Goal: Transaction & Acquisition: Book appointment/travel/reservation

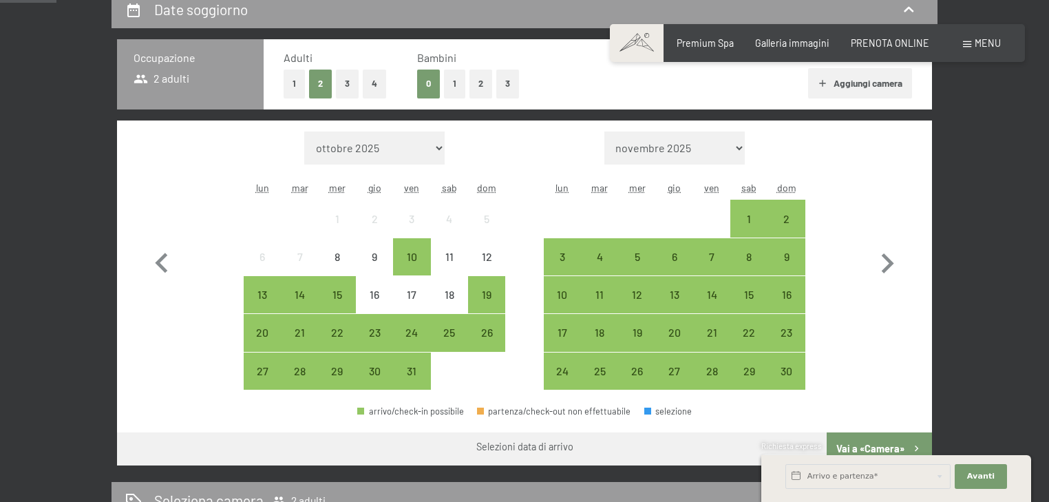
scroll to position [367, 0]
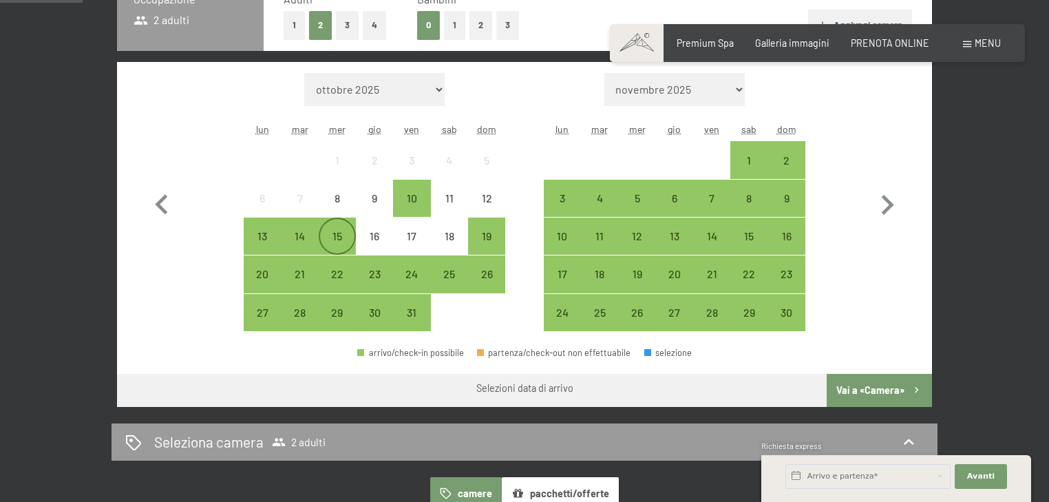
click at [336, 237] on div "15" at bounding box center [337, 248] width 34 height 34
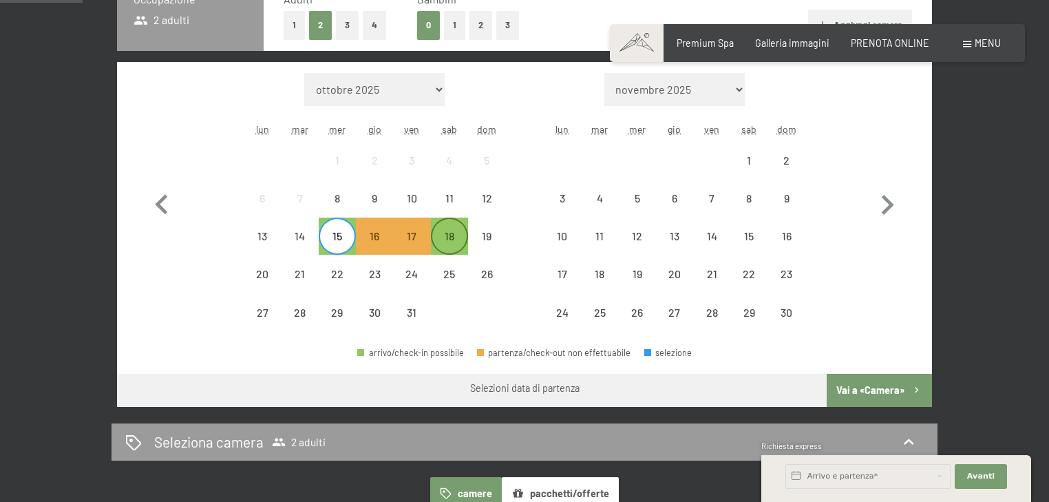
click at [449, 234] on div "18" at bounding box center [449, 248] width 34 height 34
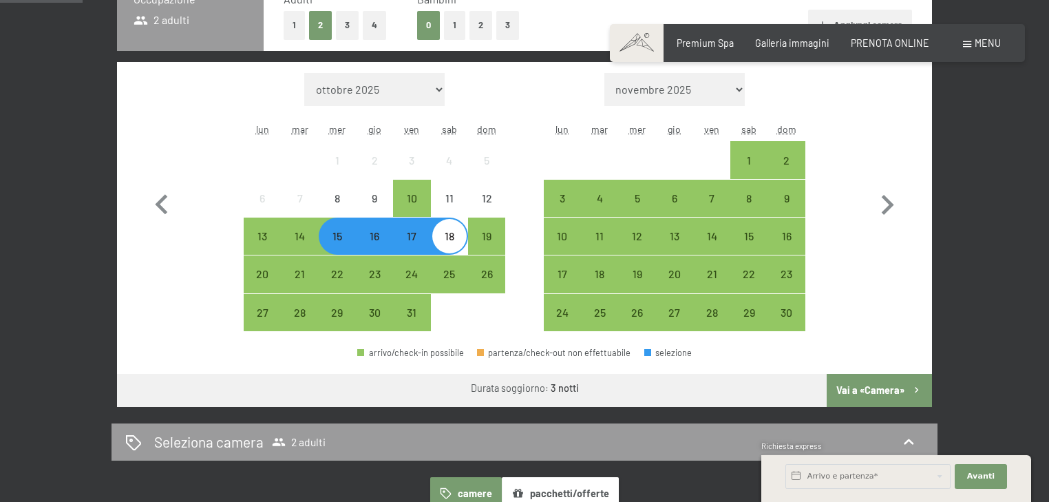
click at [881, 401] on button "Vai a «Camera»" at bounding box center [878, 390] width 105 height 33
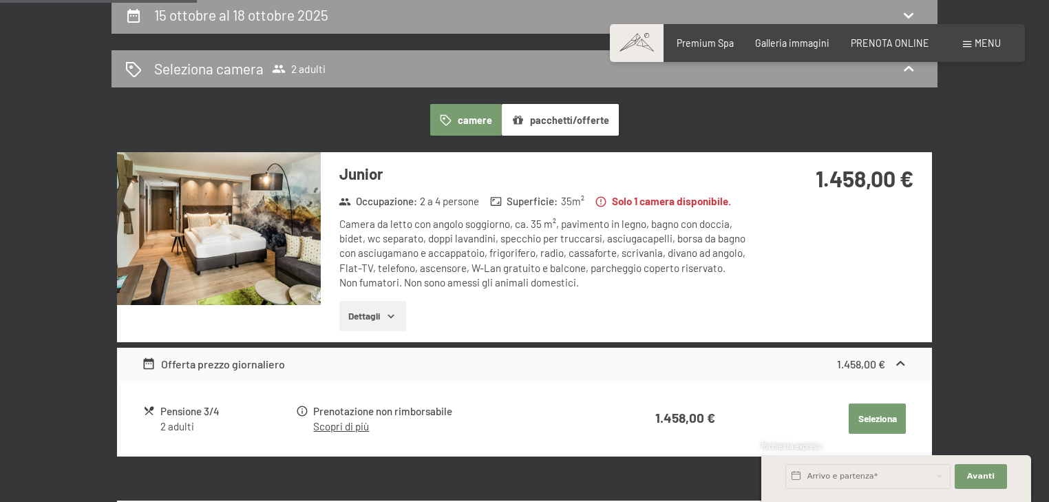
scroll to position [206, 0]
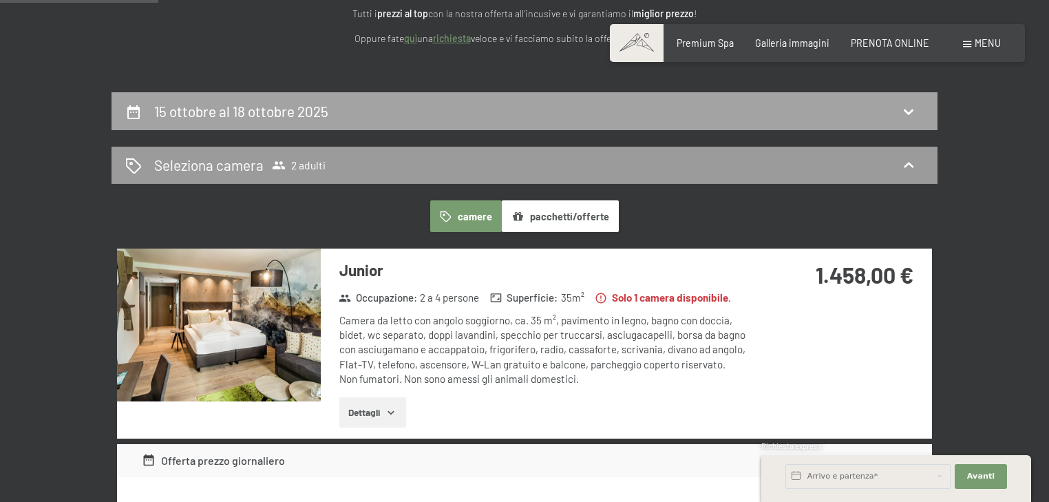
click at [350, 108] on div "15 ottobre al 18 ottobre 2025" at bounding box center [524, 111] width 798 height 20
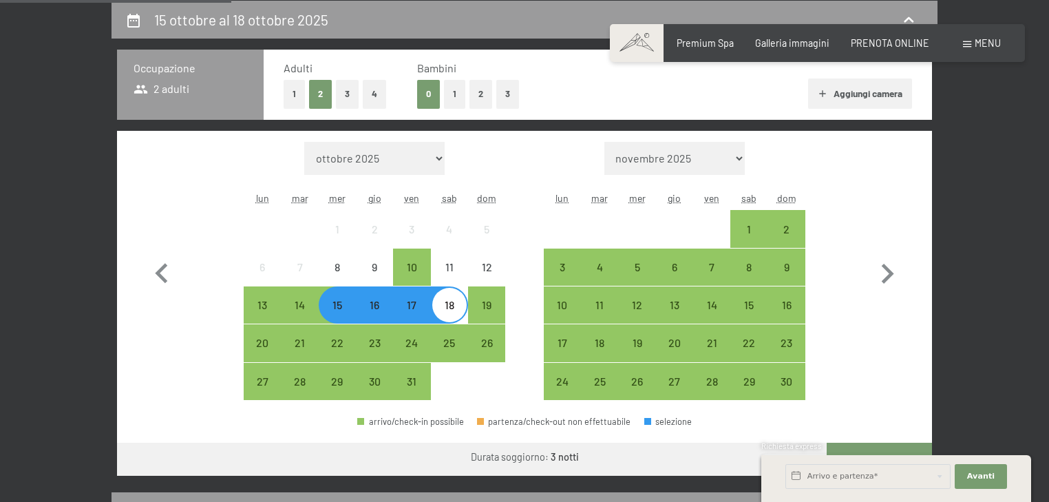
click at [337, 303] on div "15" at bounding box center [337, 316] width 34 height 34
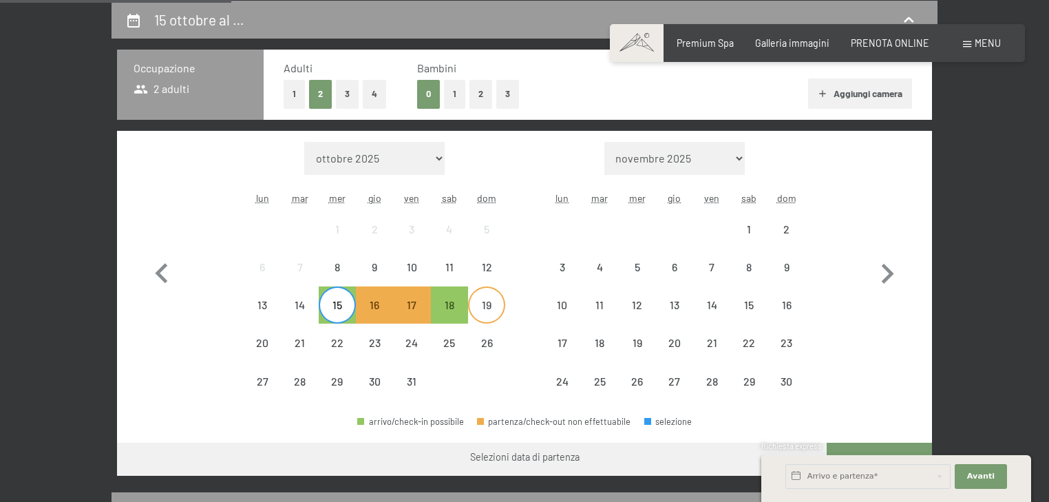
click at [483, 303] on div "19" at bounding box center [486, 316] width 34 height 34
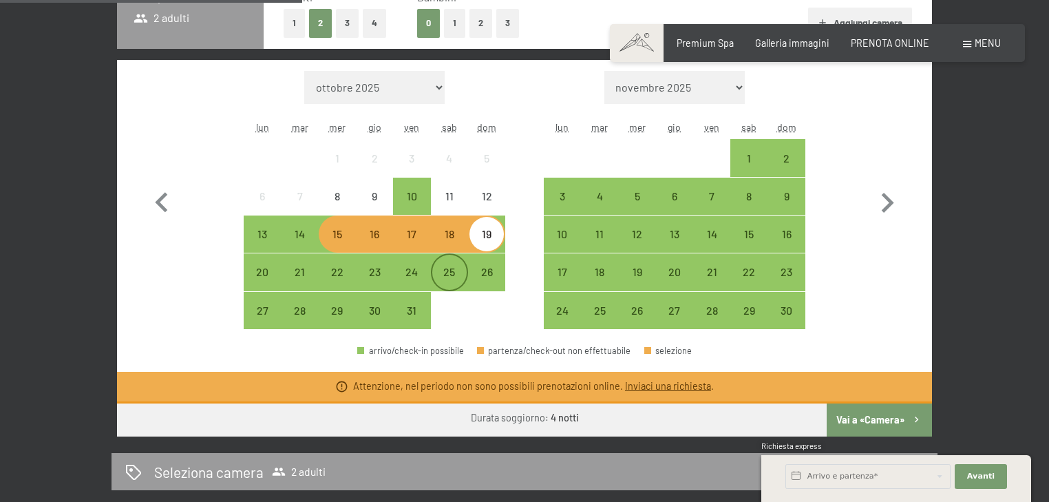
scroll to position [390, 0]
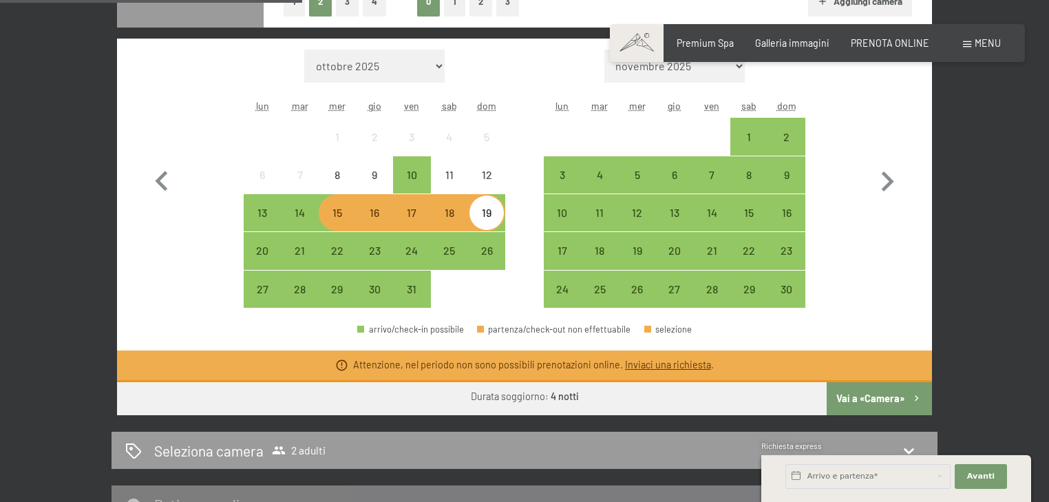
click at [336, 219] on div "15" at bounding box center [337, 224] width 34 height 34
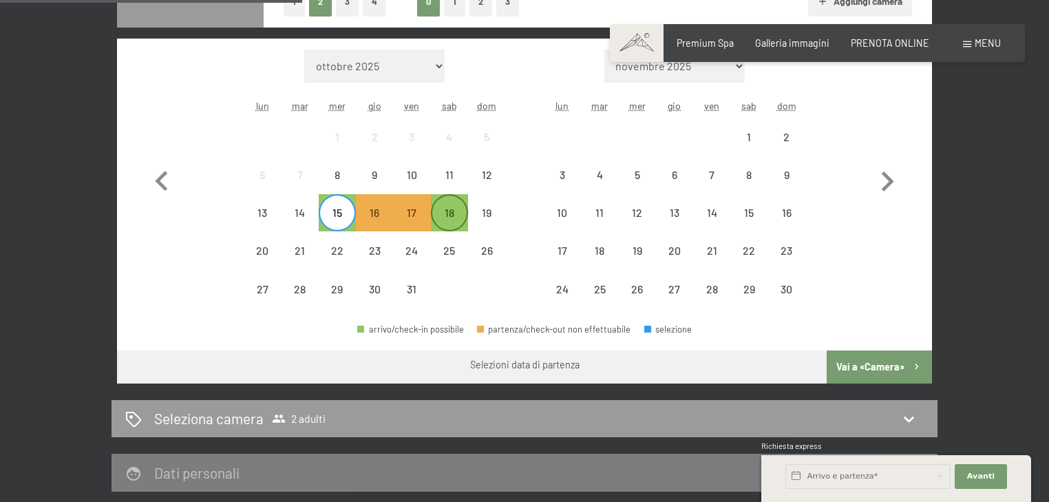
click at [446, 215] on div "18" at bounding box center [449, 224] width 34 height 34
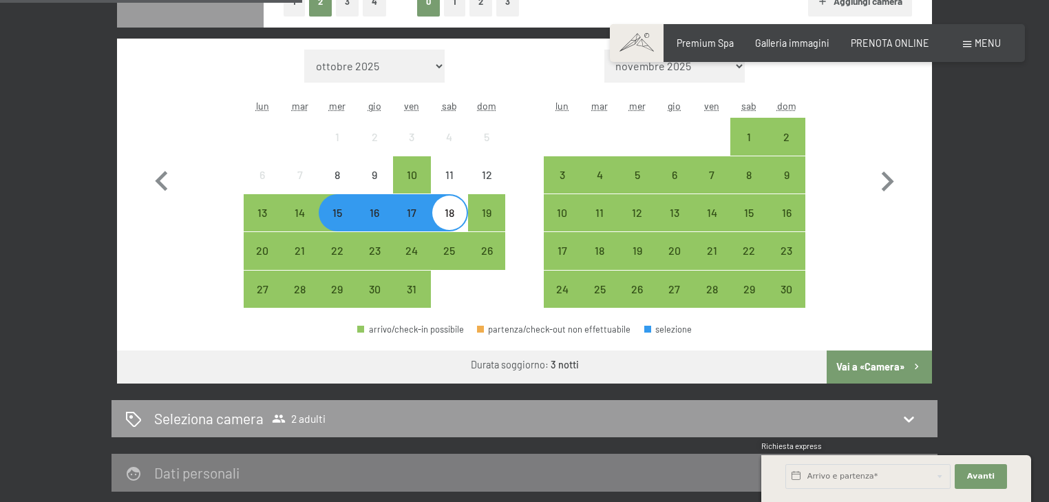
click at [848, 361] on button "Vai a «Camera»" at bounding box center [878, 366] width 105 height 33
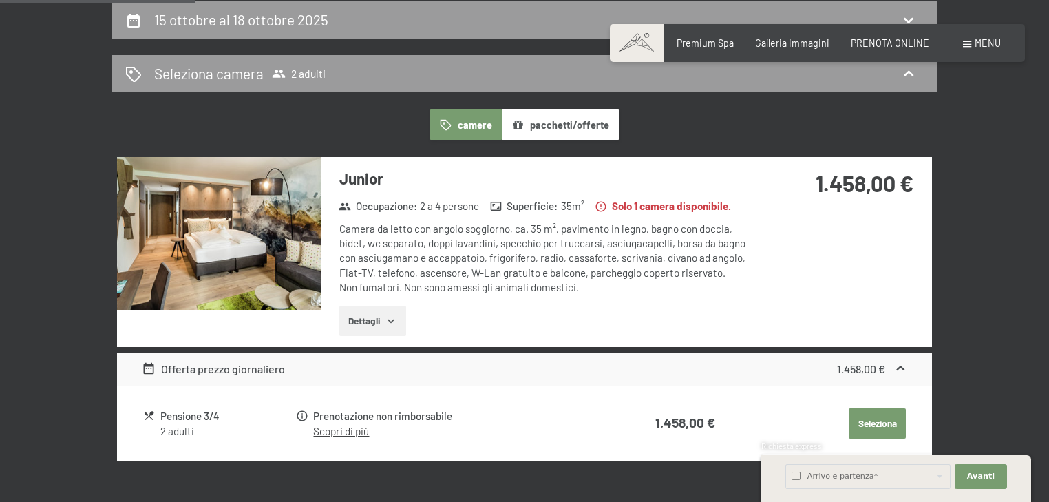
scroll to position [0, 0]
